Goal: Book appointment/travel/reservation

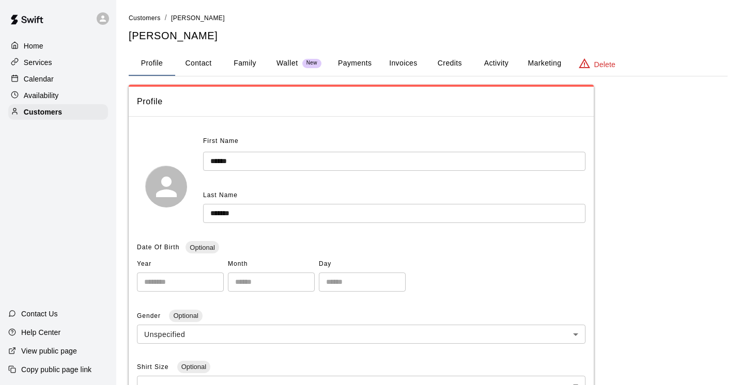
click at [36, 78] on p "Calendar" at bounding box center [39, 79] width 30 height 10
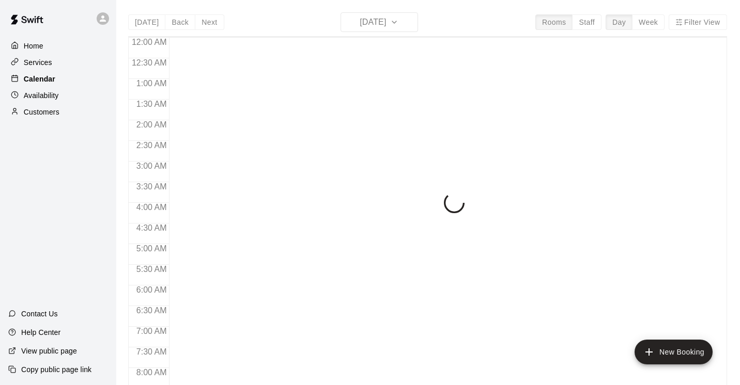
scroll to position [441, 0]
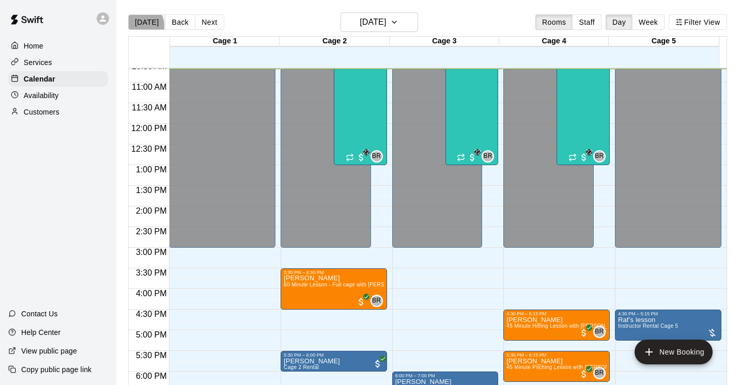
click at [142, 25] on button "[DATE]" at bounding box center [146, 22] width 37 height 16
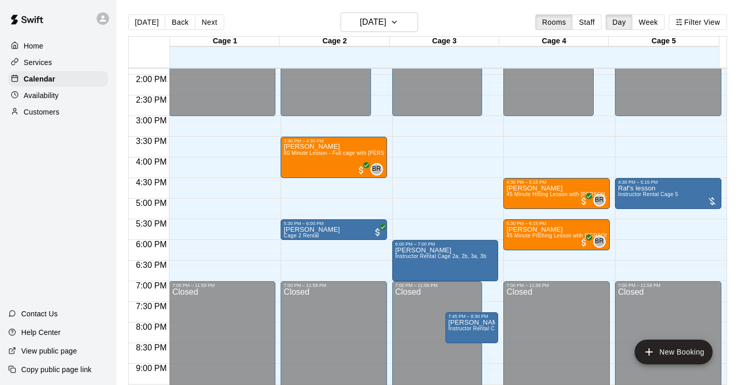
scroll to position [573, 0]
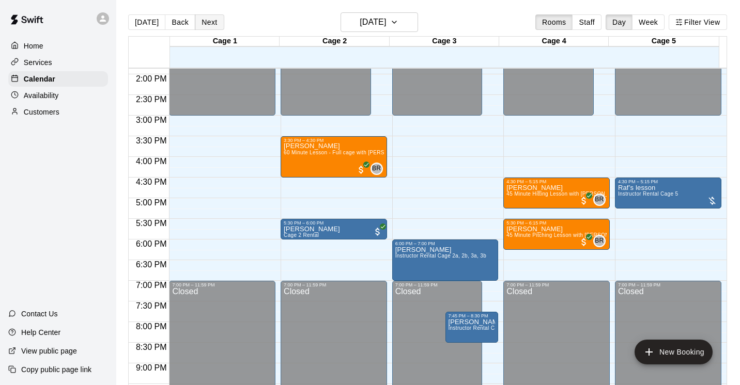
click at [215, 22] on button "Next" at bounding box center [209, 22] width 29 height 16
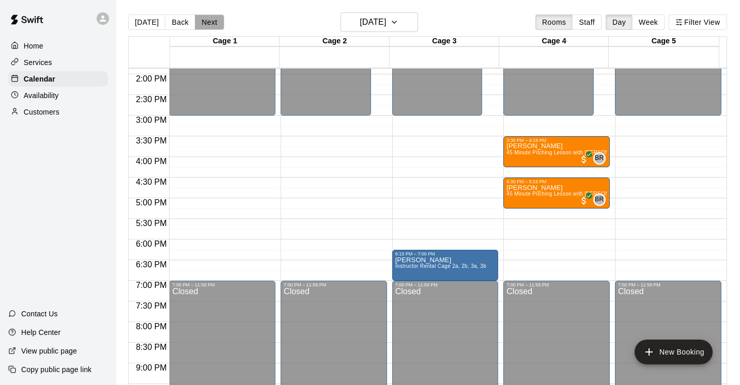
click at [215, 22] on button "Next" at bounding box center [209, 22] width 29 height 16
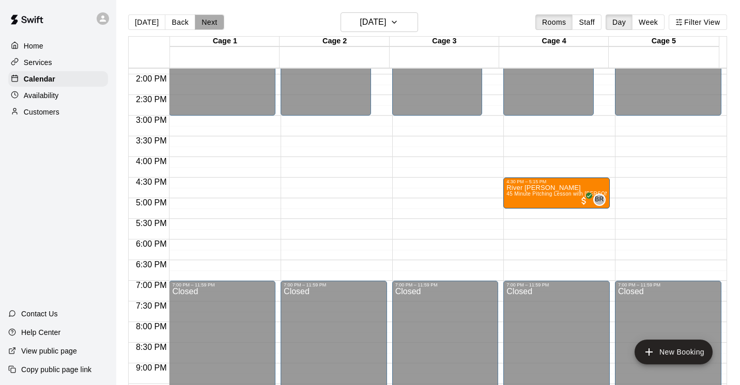
click at [215, 22] on button "Next" at bounding box center [209, 22] width 29 height 16
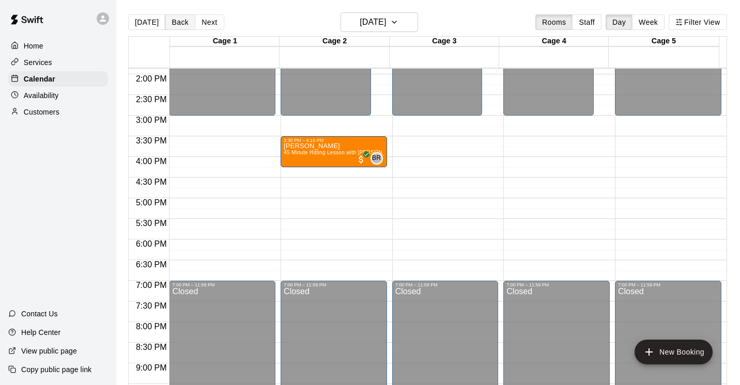
click at [172, 23] on button "Back" at bounding box center [180, 22] width 30 height 16
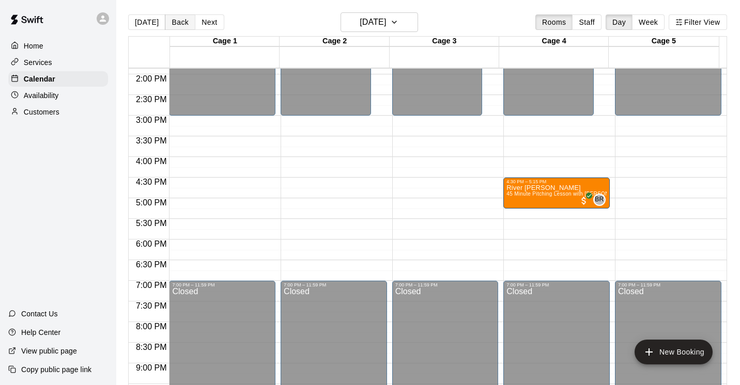
click at [172, 23] on button "Back" at bounding box center [180, 22] width 30 height 16
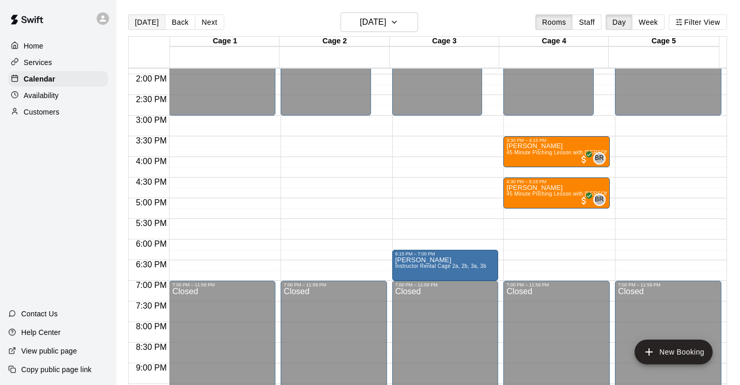
click at [157, 20] on button "[DATE]" at bounding box center [146, 22] width 37 height 16
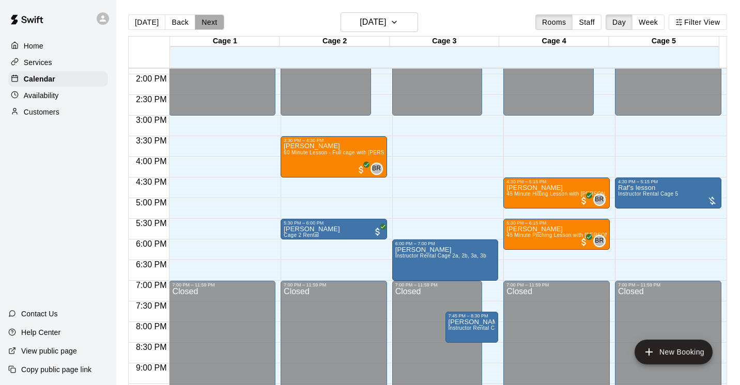
click at [205, 25] on button "Next" at bounding box center [209, 22] width 29 height 16
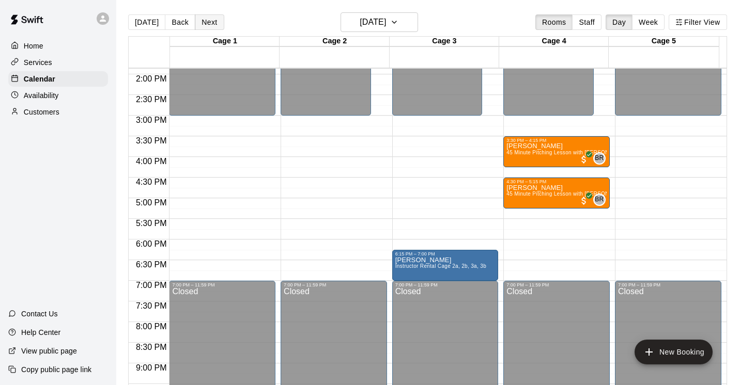
click at [205, 26] on button "Next" at bounding box center [209, 22] width 29 height 16
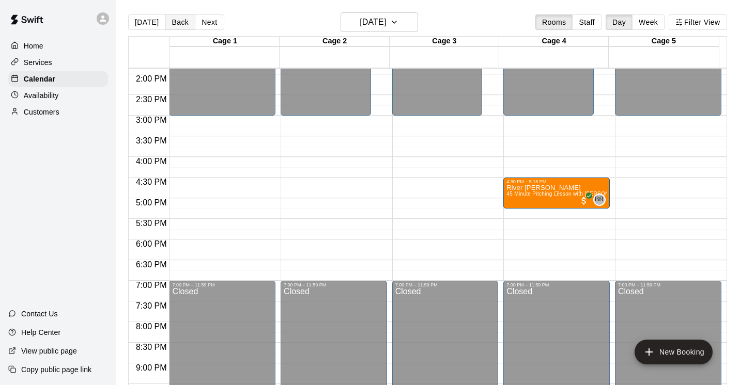
click at [175, 24] on button "Back" at bounding box center [180, 22] width 30 height 16
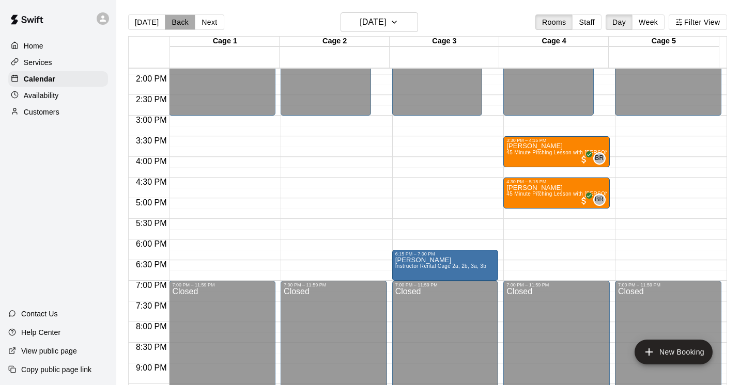
click at [175, 24] on button "Back" at bounding box center [180, 22] width 30 height 16
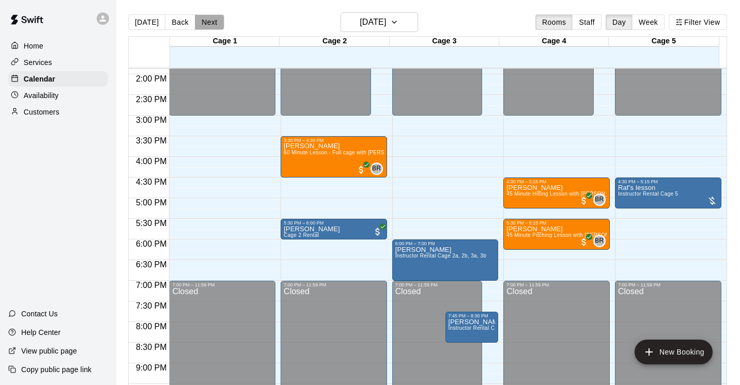
click at [211, 23] on button "Next" at bounding box center [209, 22] width 29 height 16
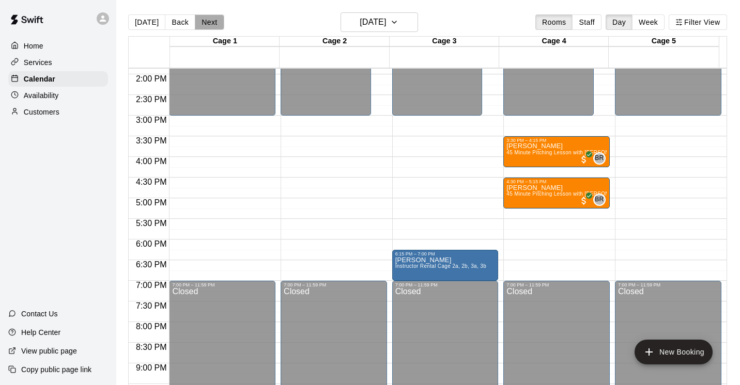
click at [211, 23] on button "Next" at bounding box center [209, 22] width 29 height 16
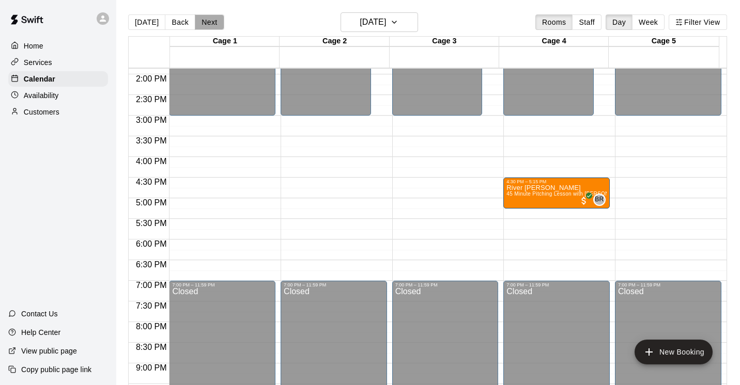
click at [211, 23] on button "Next" at bounding box center [209, 22] width 29 height 16
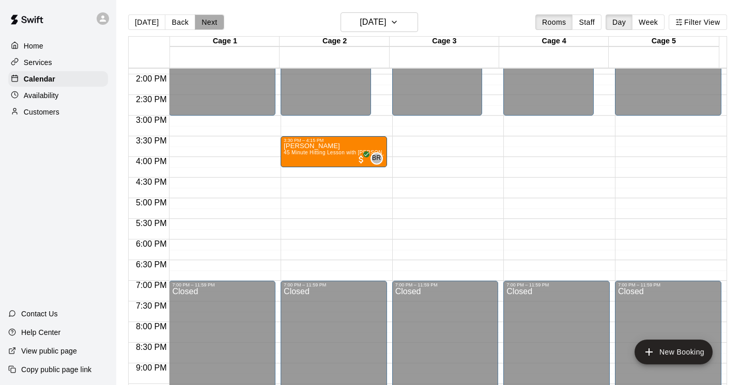
click at [211, 23] on button "Next" at bounding box center [209, 22] width 29 height 16
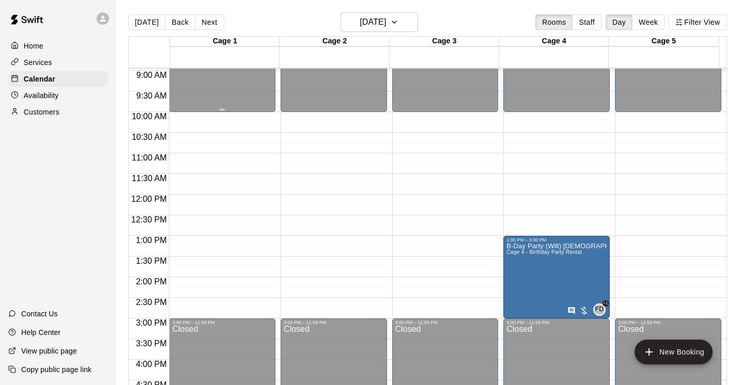
scroll to position [371, 0]
click at [211, 27] on button "Next" at bounding box center [209, 22] width 29 height 16
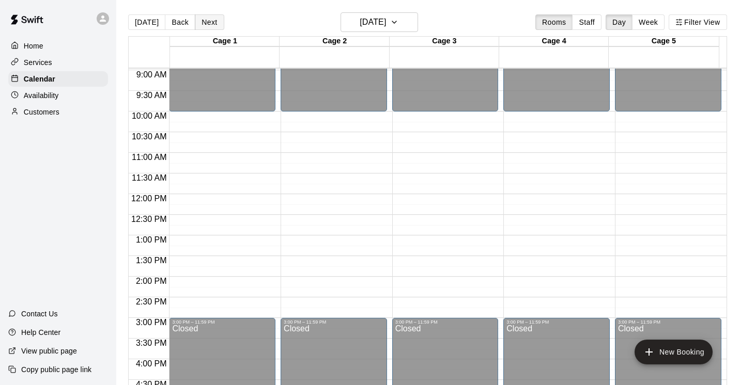
click at [210, 26] on button "Next" at bounding box center [209, 22] width 29 height 16
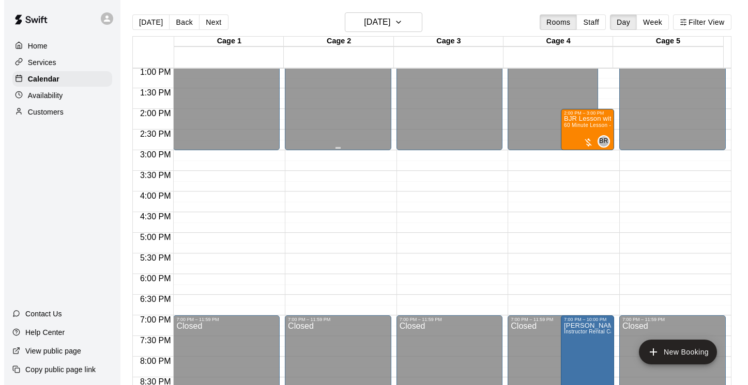
scroll to position [548, 0]
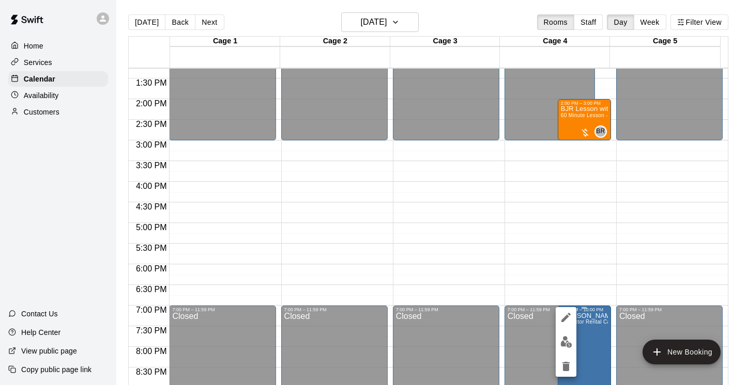
click at [592, 356] on div at bounding box center [374, 192] width 748 height 385
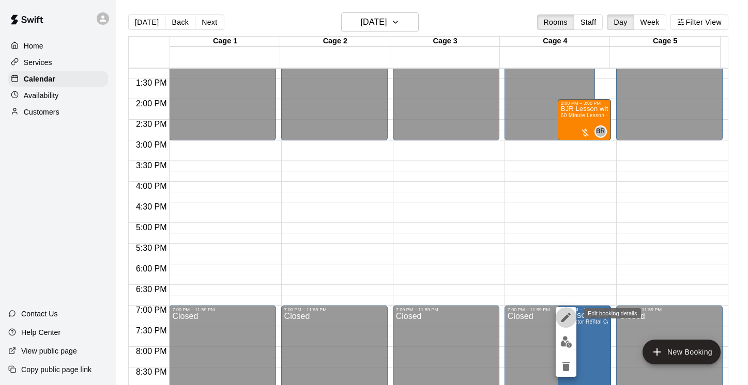
click at [566, 318] on icon "edit" at bounding box center [565, 317] width 9 height 9
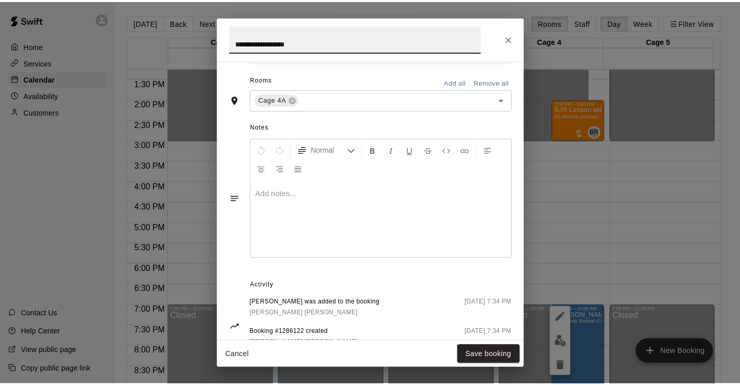
scroll to position [270, 0]
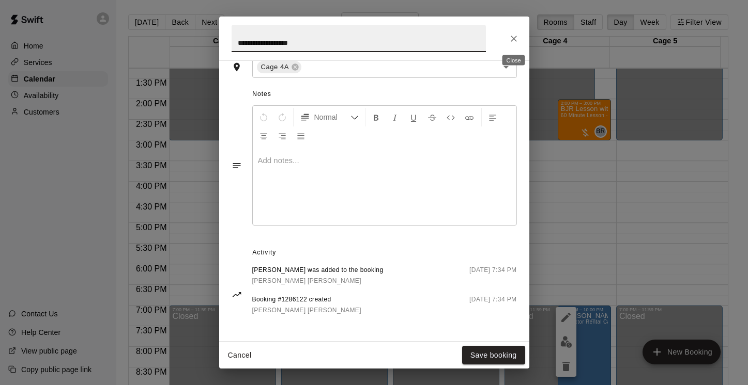
click at [511, 39] on icon "Close" at bounding box center [513, 39] width 10 height 10
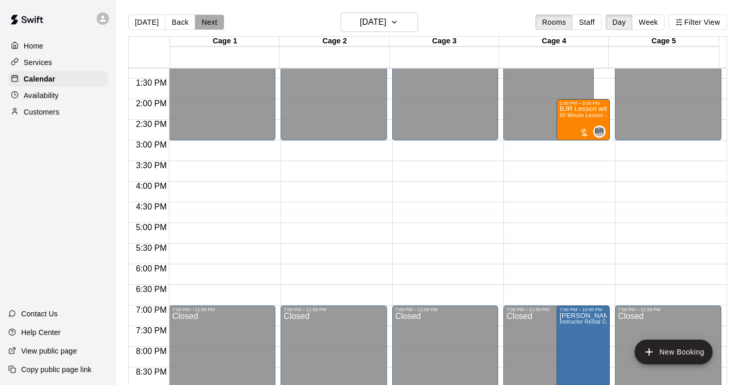
click at [208, 24] on button "Next" at bounding box center [209, 22] width 29 height 16
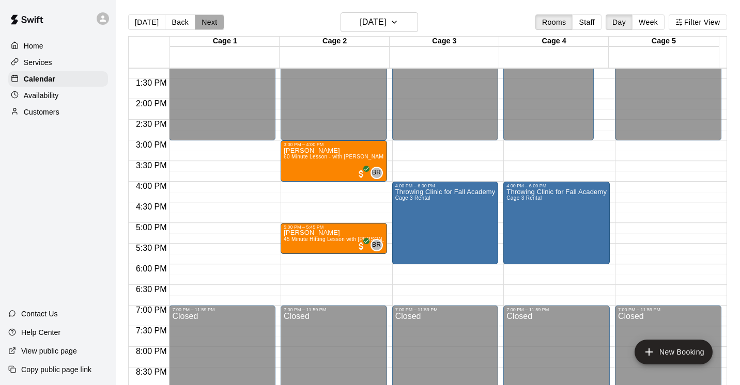
click at [205, 18] on button "Next" at bounding box center [209, 22] width 29 height 16
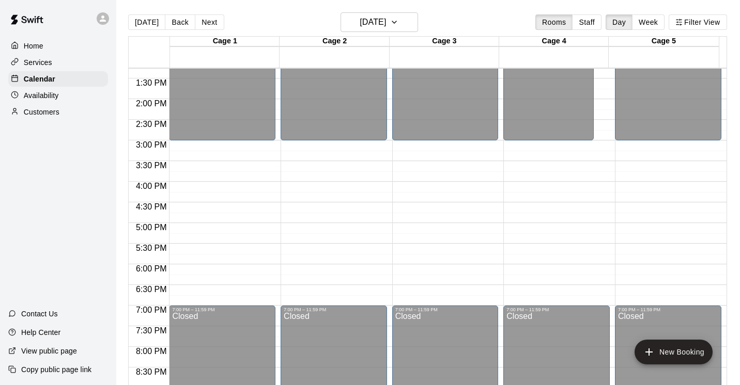
click at [205, 18] on button "Next" at bounding box center [209, 22] width 29 height 16
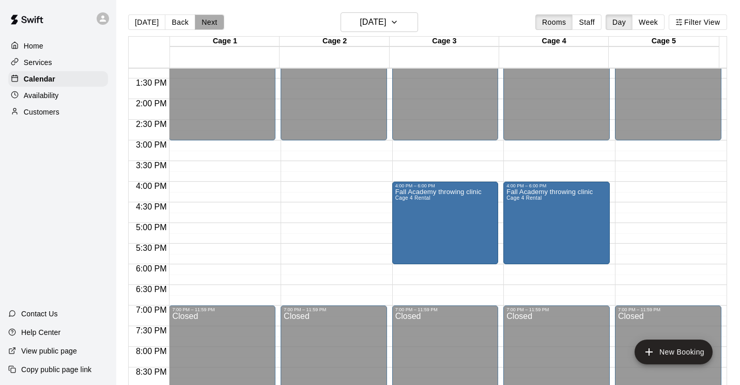
click at [209, 20] on button "Next" at bounding box center [209, 22] width 29 height 16
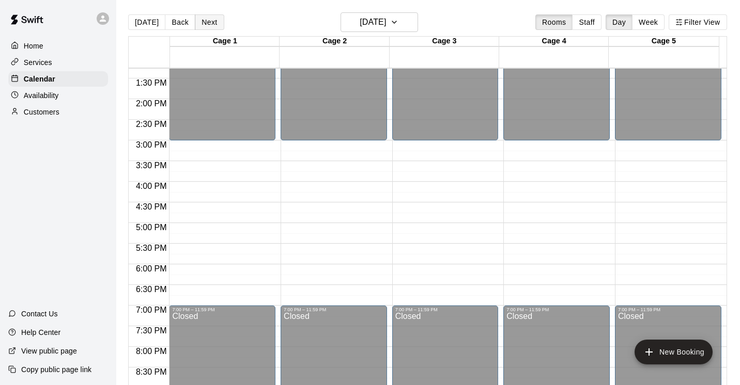
click at [209, 20] on button "Next" at bounding box center [209, 22] width 29 height 16
